Goal: Task Accomplishment & Management: Manage account settings

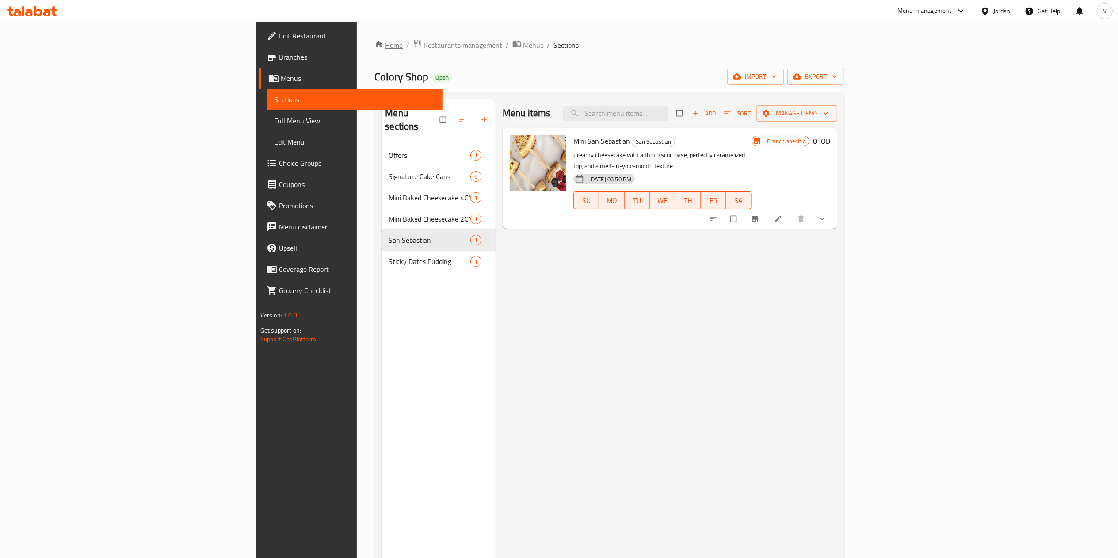
click at [375, 41] on icon "breadcrumb" at bounding box center [379, 44] width 9 height 9
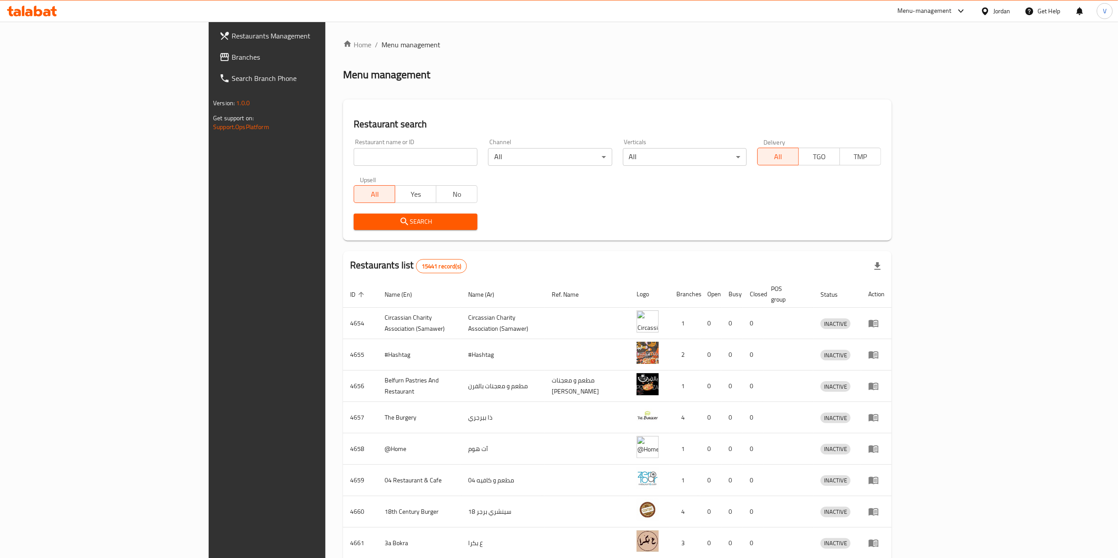
click at [212, 50] on link "Branches" at bounding box center [303, 56] width 183 height 21
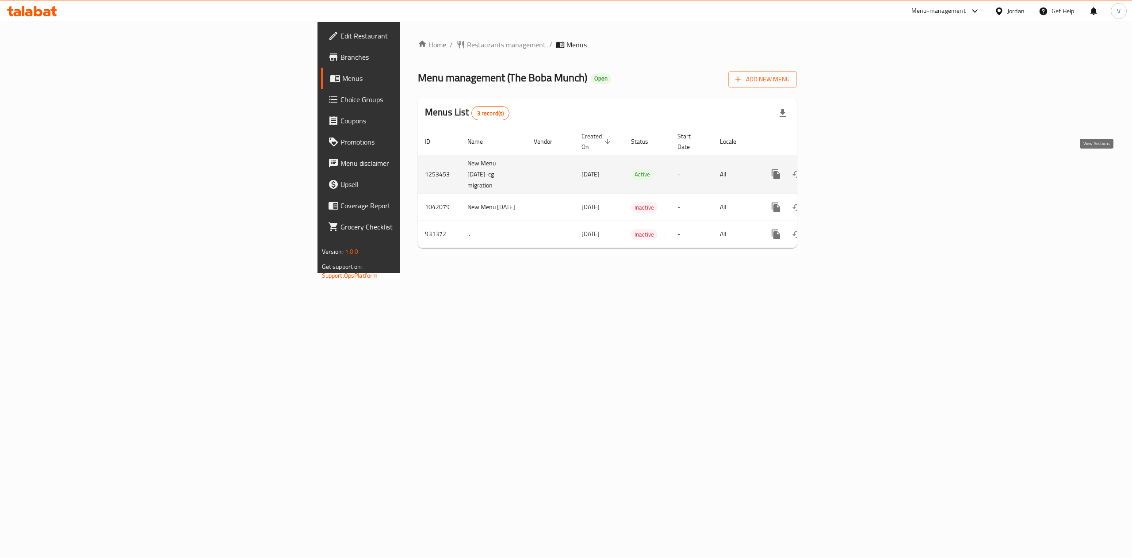
click at [844, 170] on icon "enhanced table" at bounding box center [840, 174] width 8 height 8
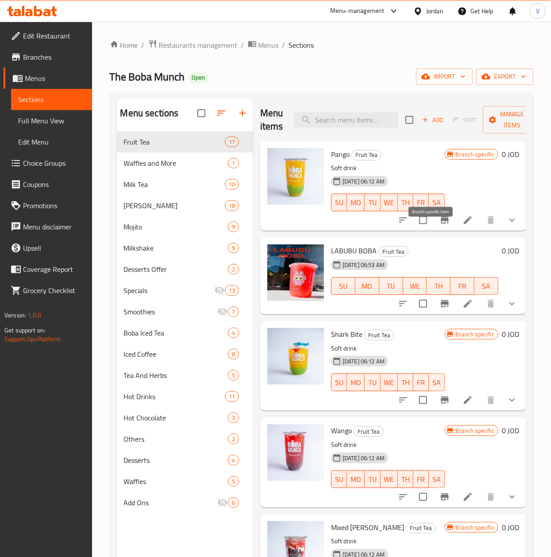
click at [440, 231] on button "Branch-specific-item" at bounding box center [444, 220] width 21 height 21
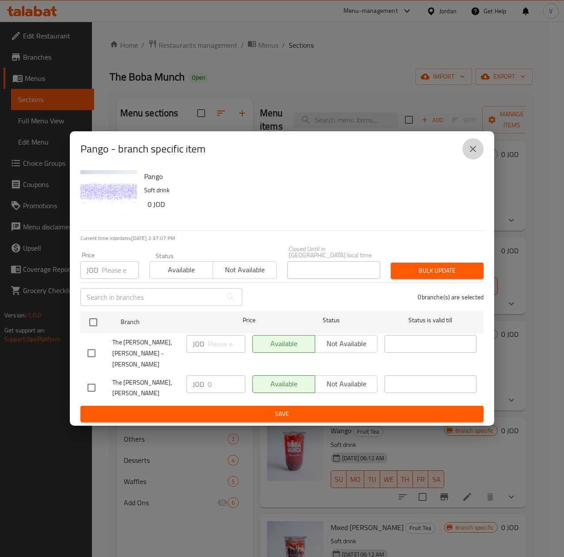
click at [470, 160] on button "close" at bounding box center [473, 148] width 21 height 21
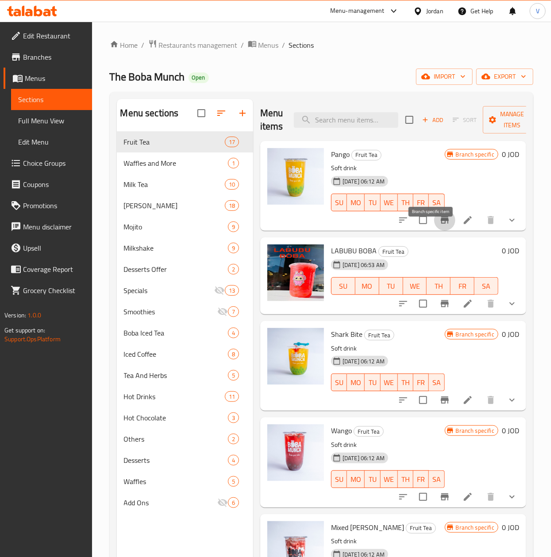
click at [439, 226] on icon "Branch-specific-item" at bounding box center [444, 220] width 11 height 11
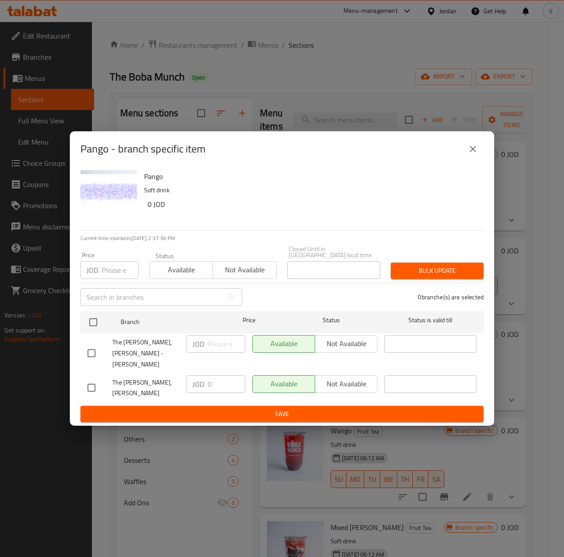
click at [466, 153] on button "close" at bounding box center [473, 148] width 21 height 21
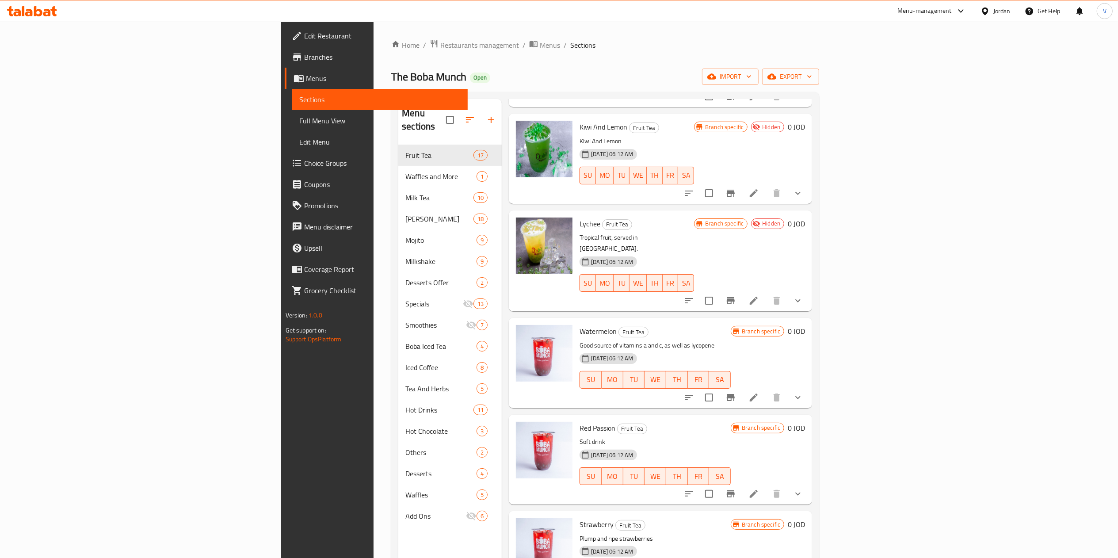
scroll to position [1092, 0]
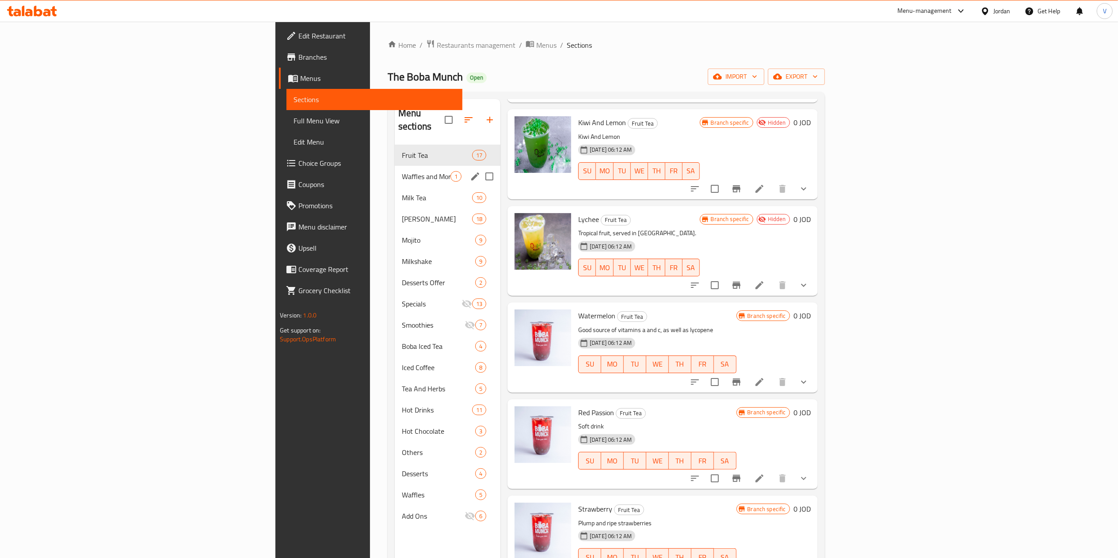
click at [395, 171] on div "Waffles and More 1" at bounding box center [448, 176] width 106 height 21
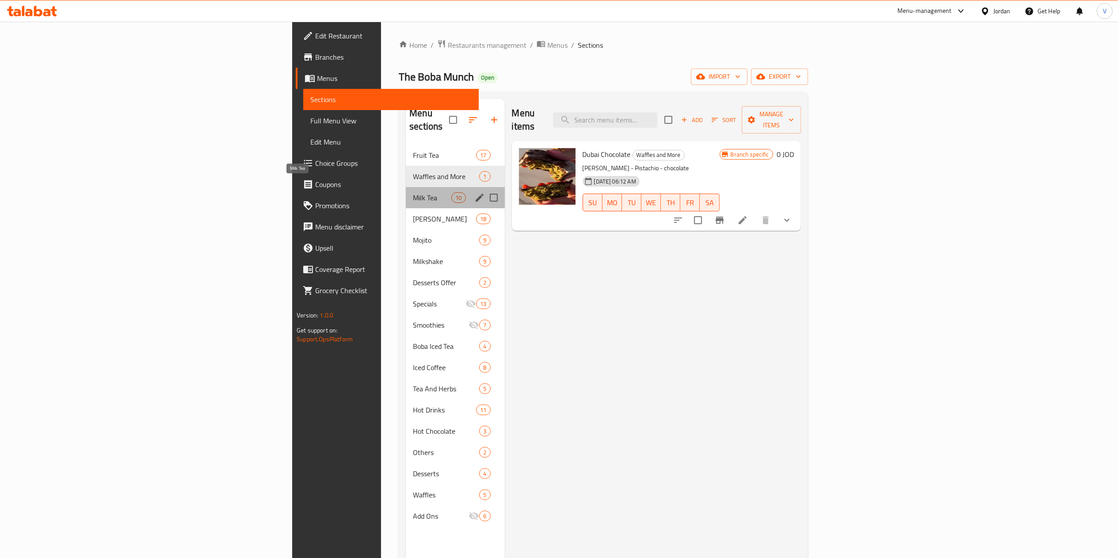
click at [413, 192] on span "Milk Tea" at bounding box center [432, 197] width 38 height 11
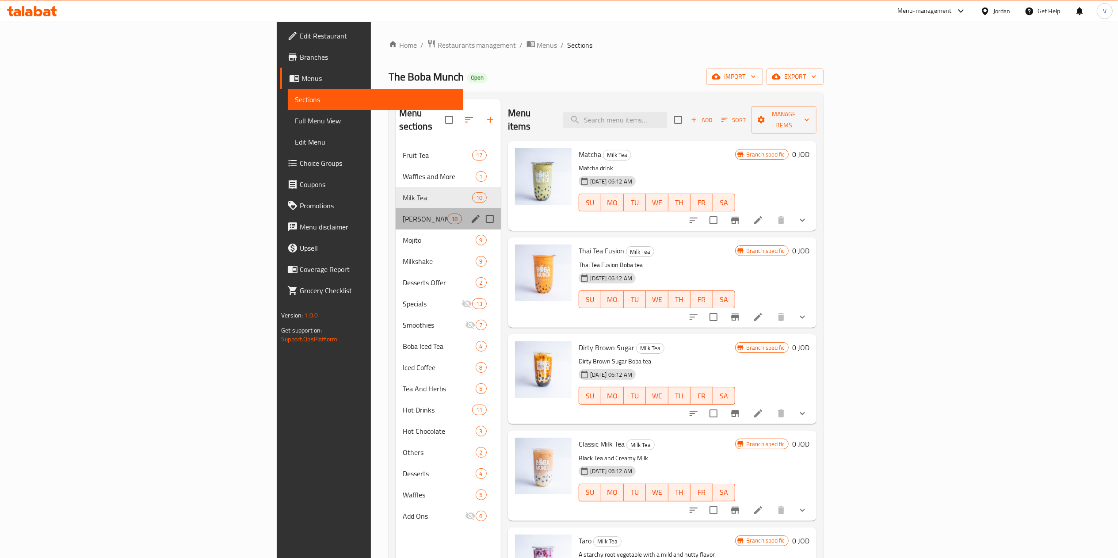
click at [396, 208] on div "Boba Chillers 18" at bounding box center [448, 218] width 105 height 21
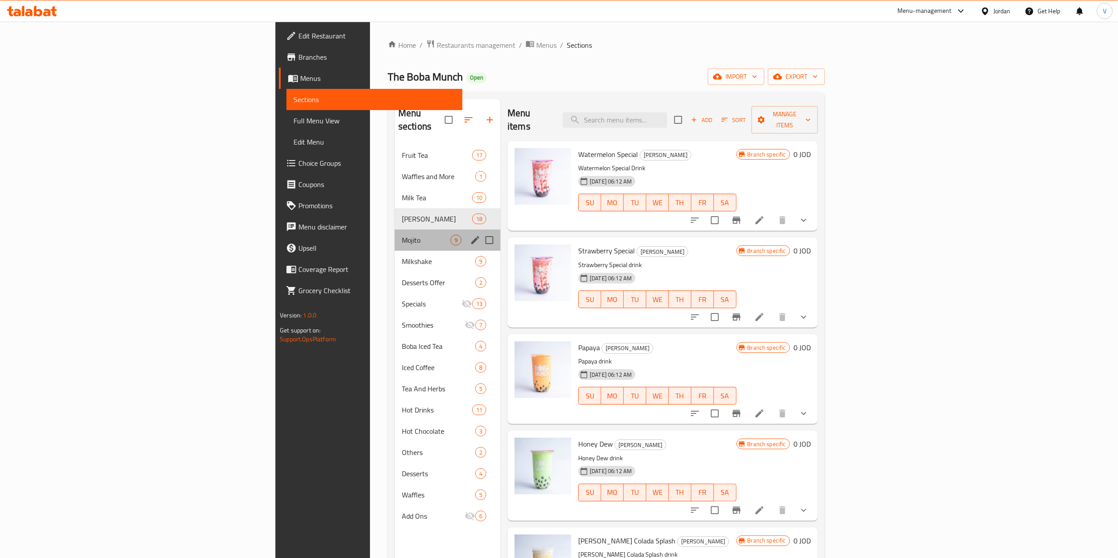
click at [395, 236] on div "Mojito 9" at bounding box center [448, 240] width 106 height 21
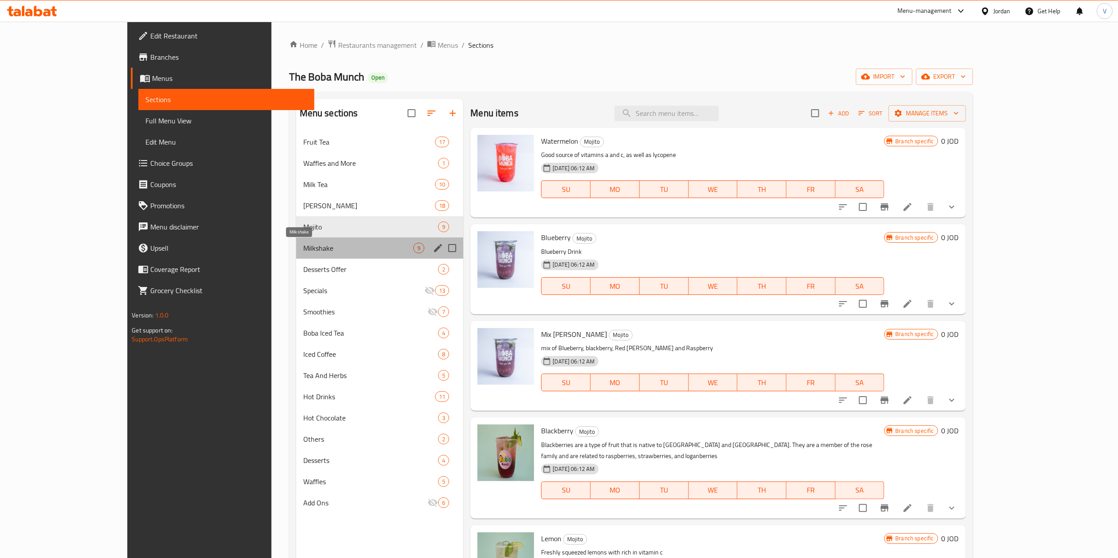
click at [303, 247] on span "Milkshake" at bounding box center [358, 248] width 111 height 11
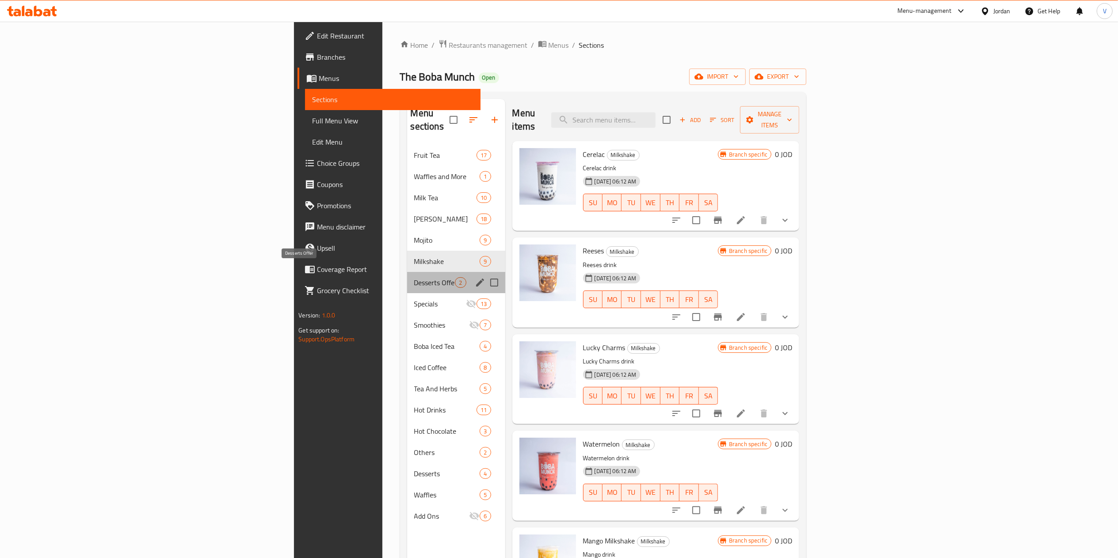
click at [414, 277] on span "Desserts Offer" at bounding box center [434, 282] width 41 height 11
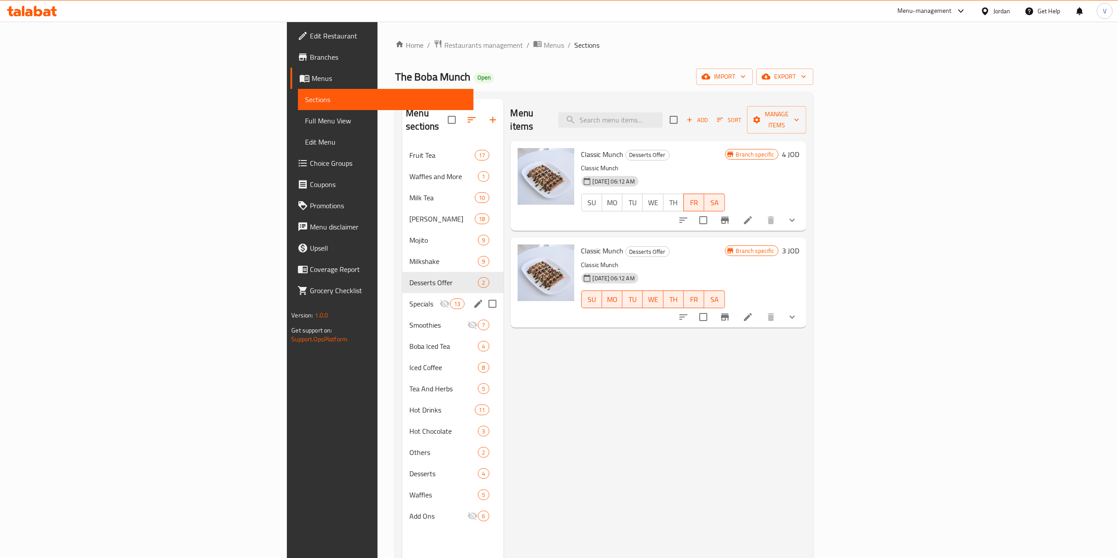
click at [402, 293] on div "Specials 13" at bounding box center [452, 303] width 101 height 21
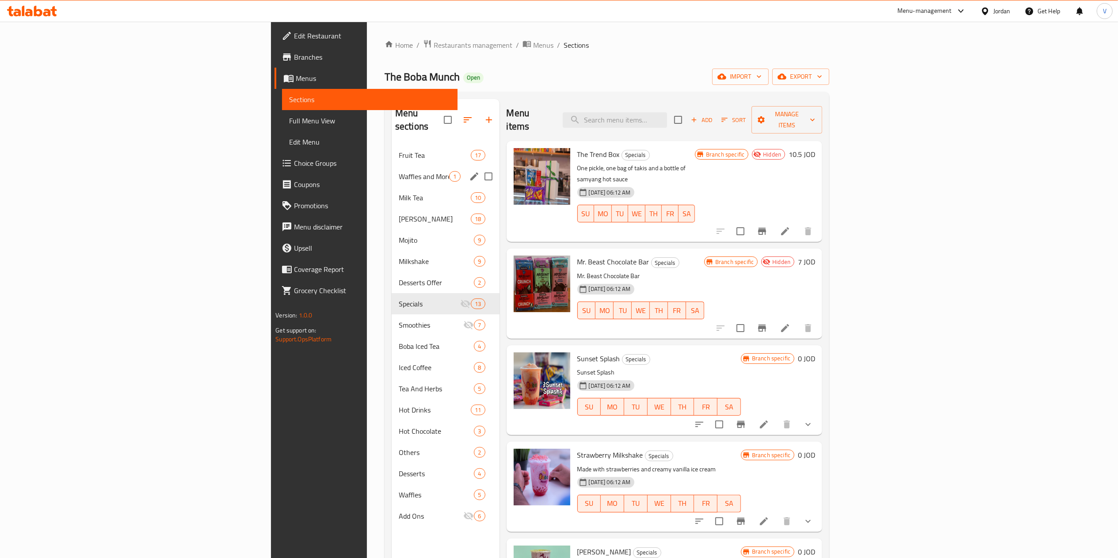
click at [399, 150] on span "Fruit Tea" at bounding box center [435, 155] width 72 height 11
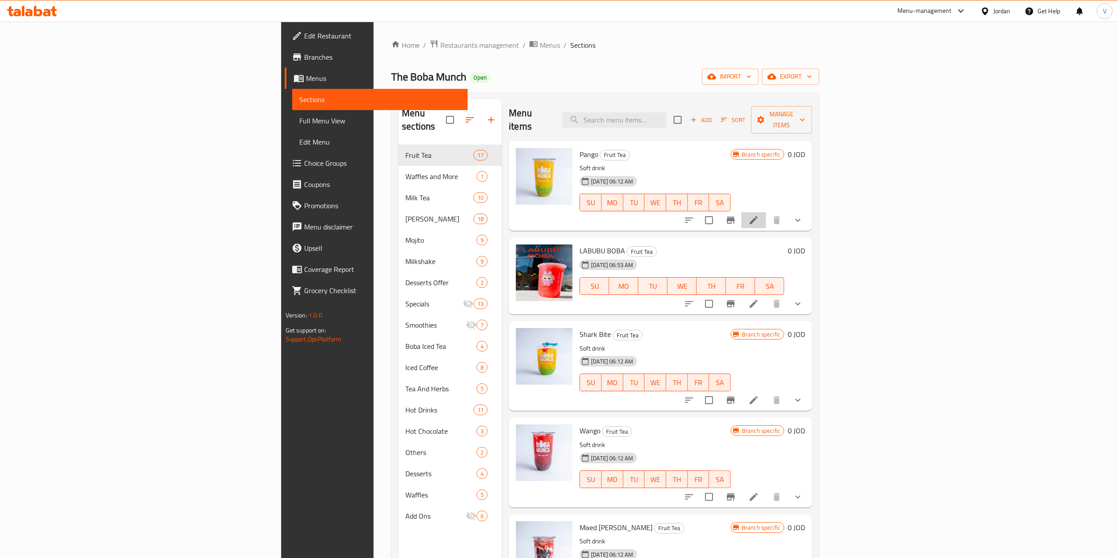
click at [766, 212] on li at bounding box center [754, 220] width 25 height 16
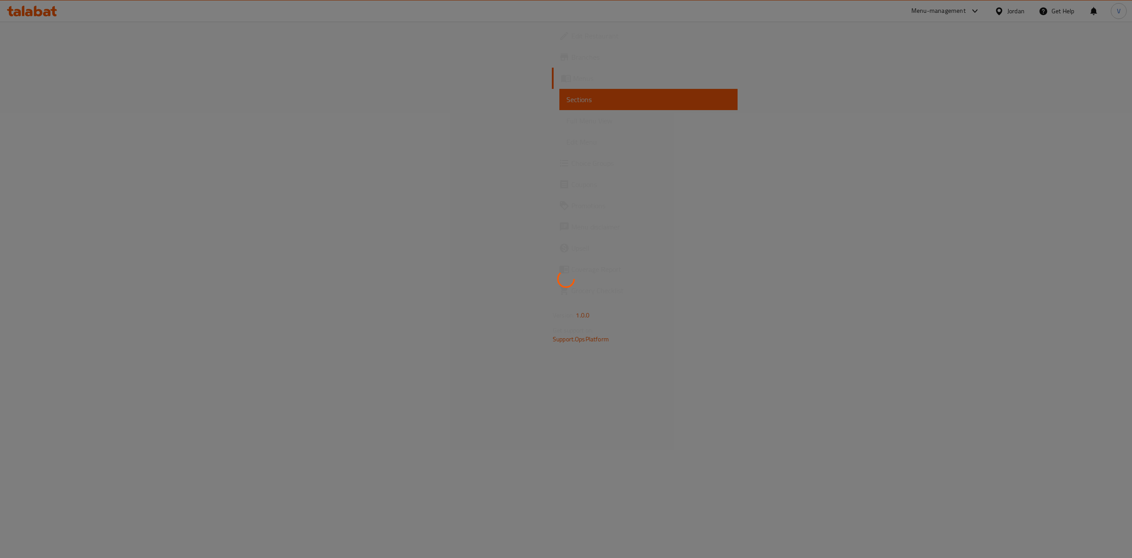
click at [411, 154] on div at bounding box center [566, 279] width 1132 height 558
drag, startPoint x: 354, startPoint y: 208, endPoint x: 409, endPoint y: 76, distance: 143.6
click at [356, 207] on div at bounding box center [566, 279] width 1132 height 558
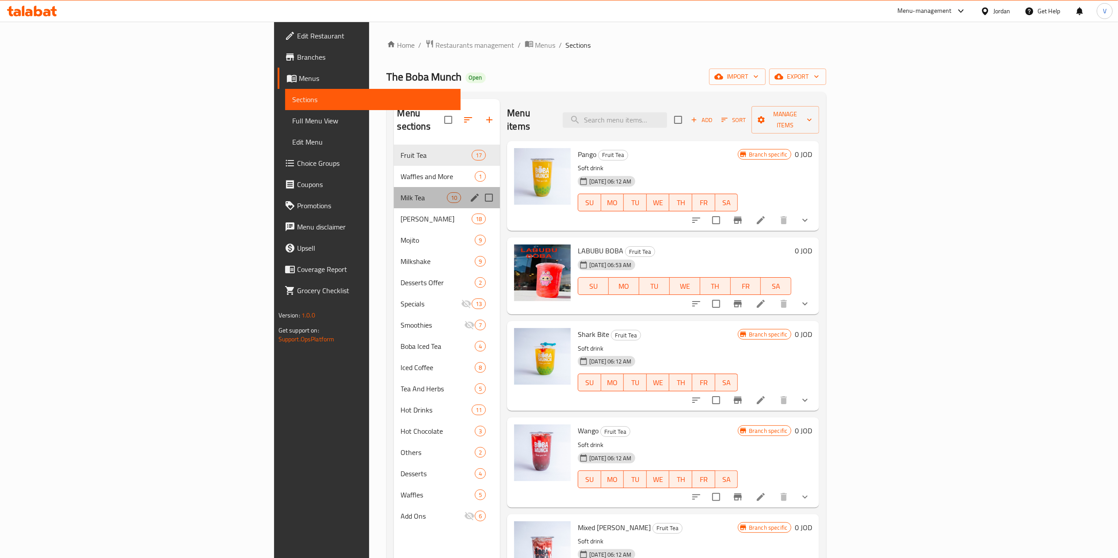
click at [394, 194] on div "Milk Tea 10" at bounding box center [447, 197] width 107 height 21
